Goal: Information Seeking & Learning: Learn about a topic

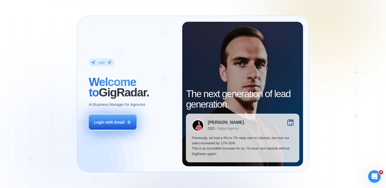
click at [131, 120] on icon at bounding box center [128, 122] width 5 height 5
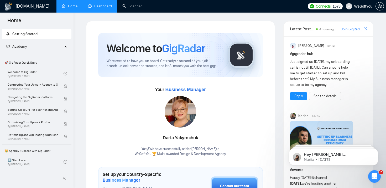
click at [101, 8] on link "Dashboard" at bounding box center [100, 6] width 24 height 4
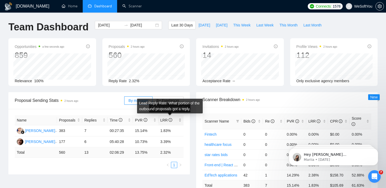
click at [171, 121] on icon "info-circle" at bounding box center [170, 120] width 4 height 4
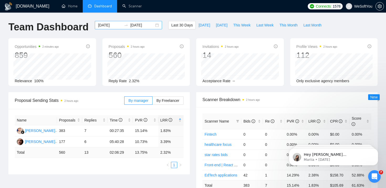
click at [109, 27] on input "[DATE]" at bounding box center [110, 25] width 24 height 6
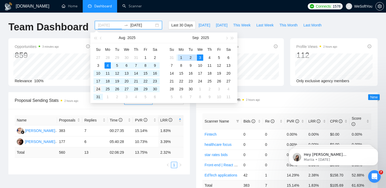
type input "[DATE]"
click at [98, 91] on div "24" at bounding box center [98, 89] width 6 height 6
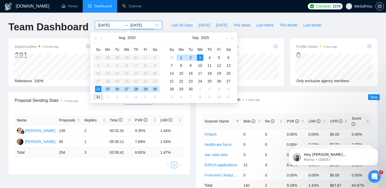
type input "2025-08-31"
click at [98, 97] on div "31" at bounding box center [98, 97] width 6 height 6
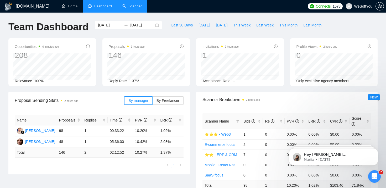
click at [132, 5] on link "Scanner" at bounding box center [131, 6] width 19 height 4
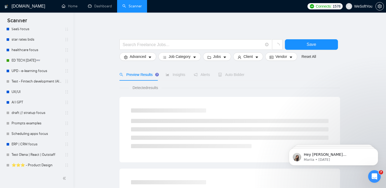
scroll to position [265, 0]
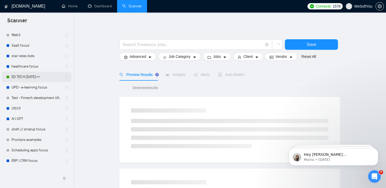
click at [27, 76] on link "ED TECH [DATE]👓" at bounding box center [37, 77] width 50 height 10
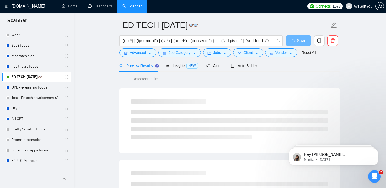
scroll to position [20, 0]
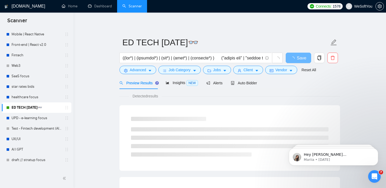
scroll to position [256, 0]
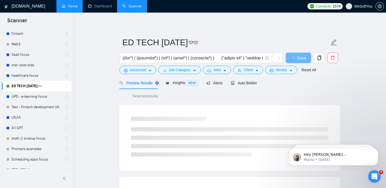
click at [67, 8] on link "Home" at bounding box center [70, 6] width 16 height 4
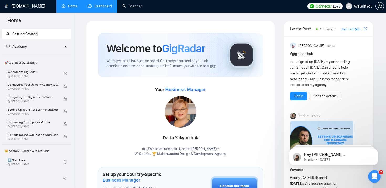
click at [88, 5] on link "Dashboard" at bounding box center [100, 6] width 24 height 4
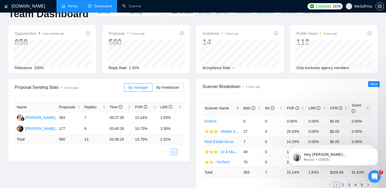
scroll to position [17, 0]
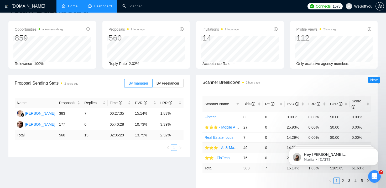
click at [227, 147] on link "⭐️⭐️⭐️ - AI & Machine Learning Development" at bounding box center [242, 148] width 76 height 4
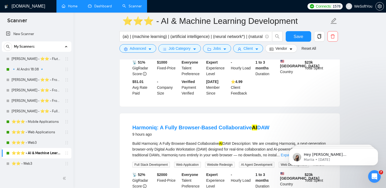
scroll to position [118, 0]
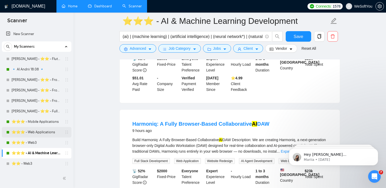
click at [43, 130] on link "⭐️⭐️⭐️ - Web Applications" at bounding box center [37, 132] width 50 height 10
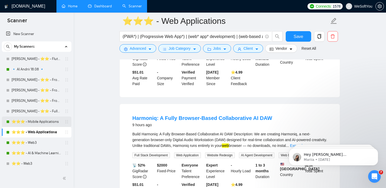
click at [43, 123] on link "⭐️⭐️⭐️ - Mobile Applications" at bounding box center [37, 122] width 50 height 10
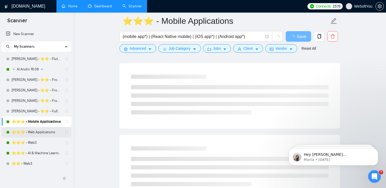
click at [41, 131] on link "⭐️⭐️⭐️ - Web Applications" at bounding box center [37, 132] width 50 height 10
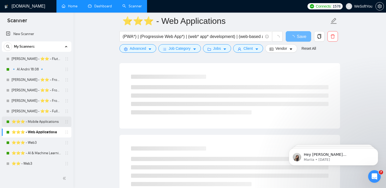
click at [44, 122] on link "⭐️⭐️⭐️ - Mobile Applications" at bounding box center [37, 122] width 50 height 10
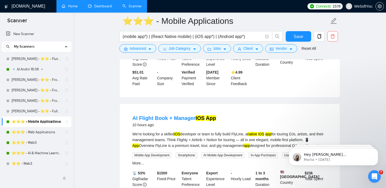
click at [34, 127] on link "⭐️⭐️⭐️ - Mobile Applications" at bounding box center [37, 122] width 50 height 10
click at [31, 133] on link "⭐️⭐️⭐️ - Web Applications" at bounding box center [37, 132] width 50 height 10
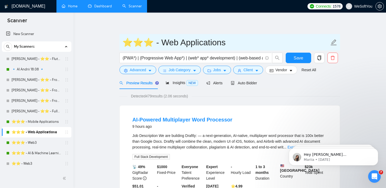
click at [132, 40] on input "⭐️⭐️⭐️ - Web Applications" at bounding box center [225, 42] width 207 height 13
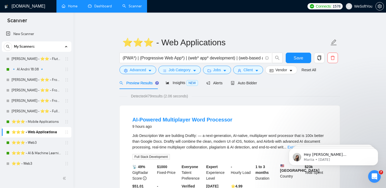
click at [107, 5] on link "Dashboard" at bounding box center [100, 6] width 24 height 4
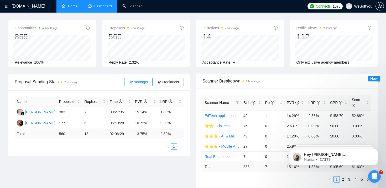
scroll to position [13, 0]
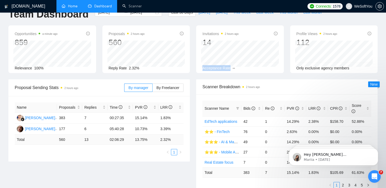
drag, startPoint x: 203, startPoint y: 70, endPoint x: 230, endPoint y: 67, distance: 27.9
click at [230, 67] on span "Acceptance Rate" at bounding box center [216, 68] width 28 height 4
click at [196, 73] on div "Opportunities a minute ago 859 Relevance 100% Proposals 2 hours ago 560 Reply R…" at bounding box center [192, 52] width 375 height 54
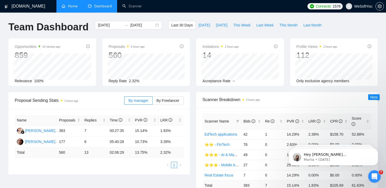
click at [70, 26] on h1 "Team Dashboard" at bounding box center [48, 27] width 80 height 12
click at [25, 28] on h1 "Team Dashboard" at bounding box center [48, 27] width 80 height 12
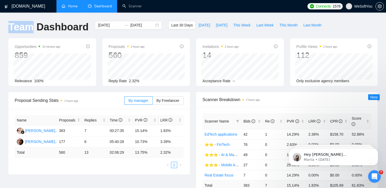
click at [41, 29] on h1 "Team Dashboard" at bounding box center [48, 27] width 80 height 12
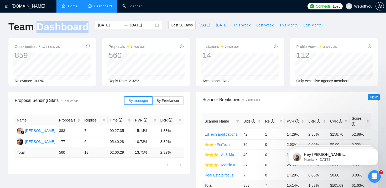
click at [24, 29] on h1 "Team Dashboard" at bounding box center [48, 27] width 80 height 12
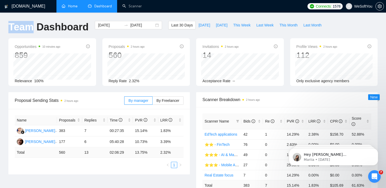
click at [65, 23] on h1 "Team Dashboard" at bounding box center [48, 27] width 80 height 12
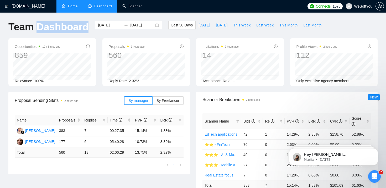
click at [65, 23] on h1 "Team Dashboard" at bounding box center [48, 27] width 80 height 12
